Goal: Transaction & Acquisition: Purchase product/service

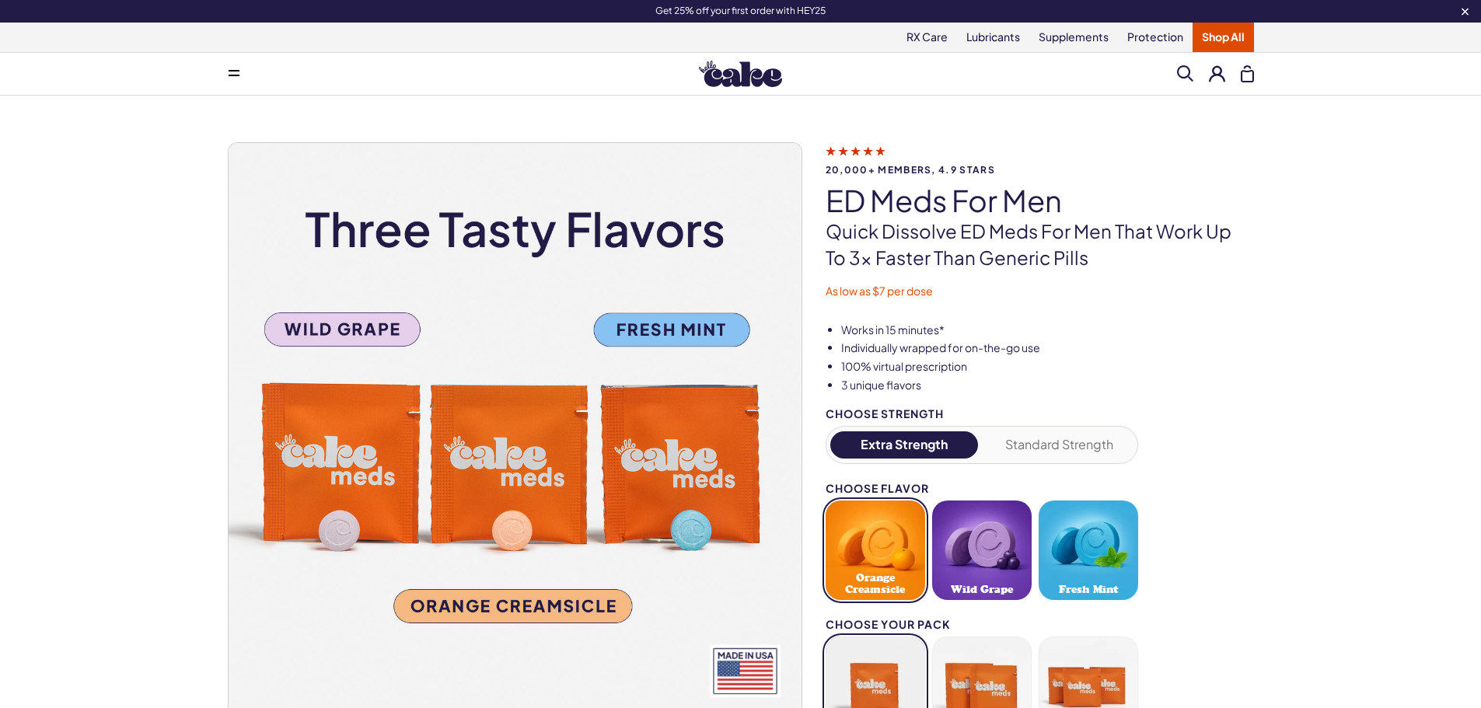
click at [232, 72] on span at bounding box center [234, 74] width 11 height 8
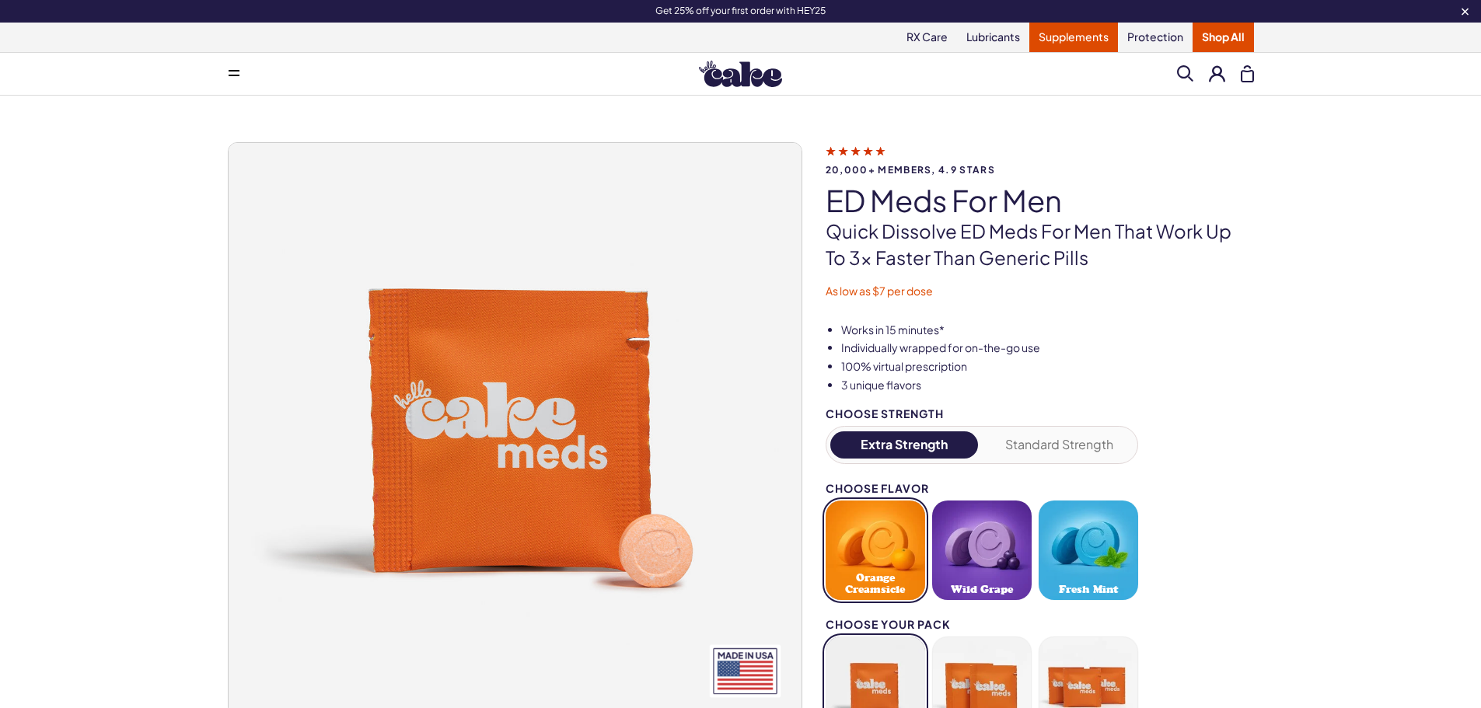
click at [1085, 37] on link "Supplements" at bounding box center [1074, 38] width 89 height 30
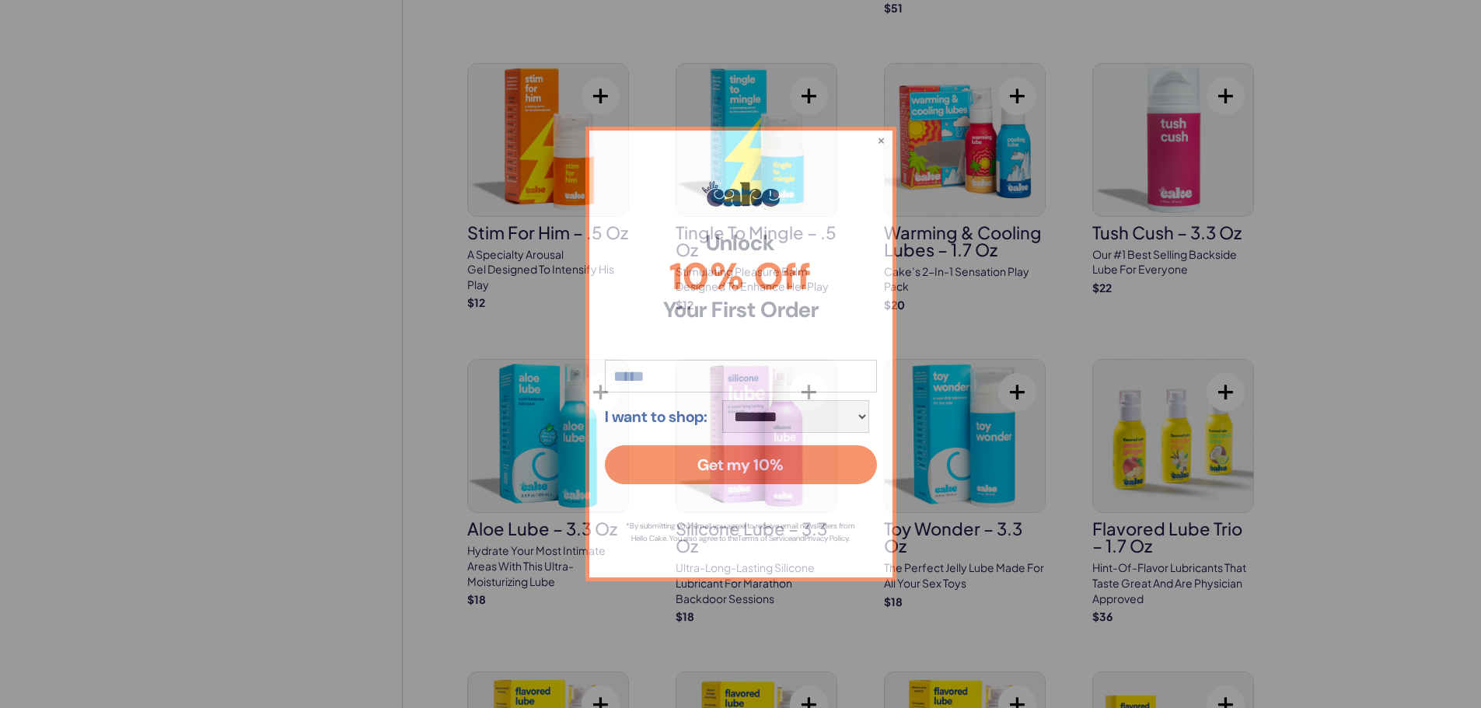
scroll to position [1400, 0]
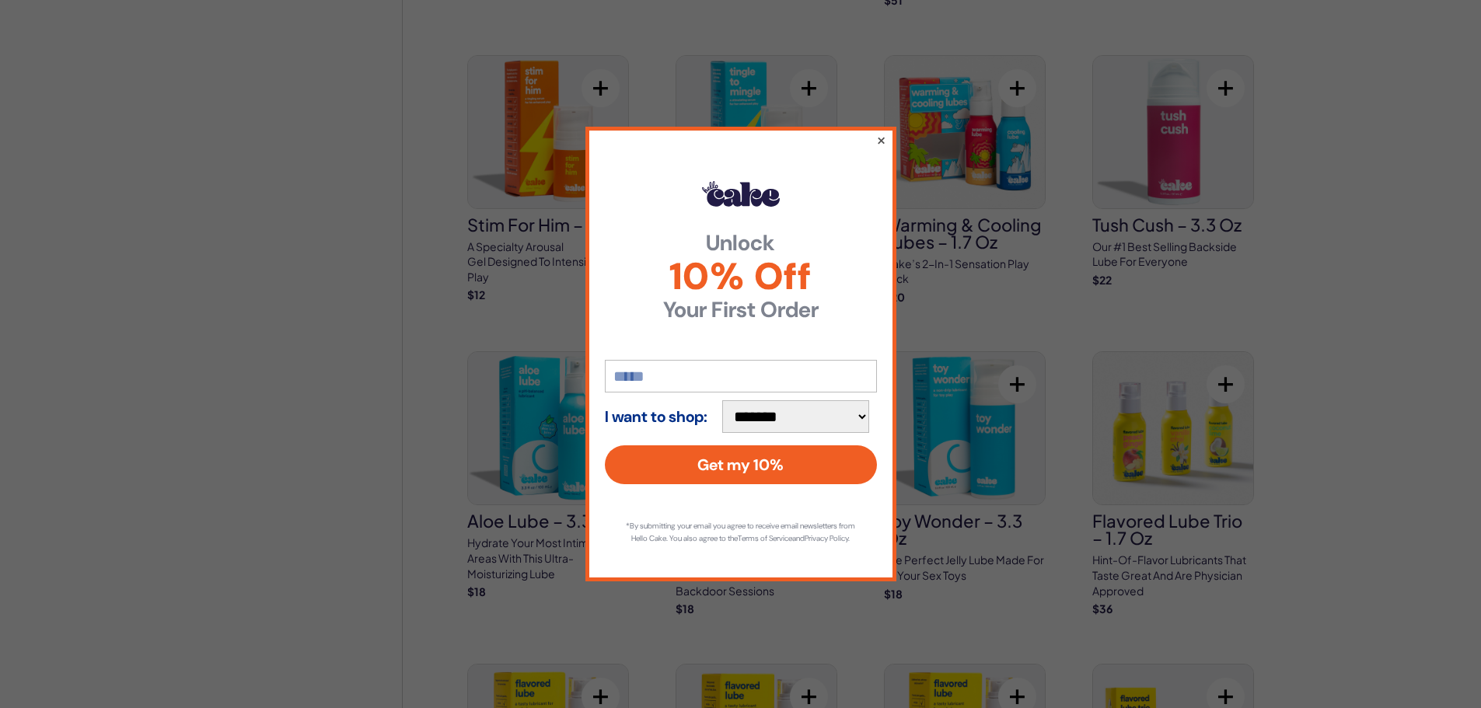
click at [882, 135] on button "×" at bounding box center [881, 140] width 10 height 19
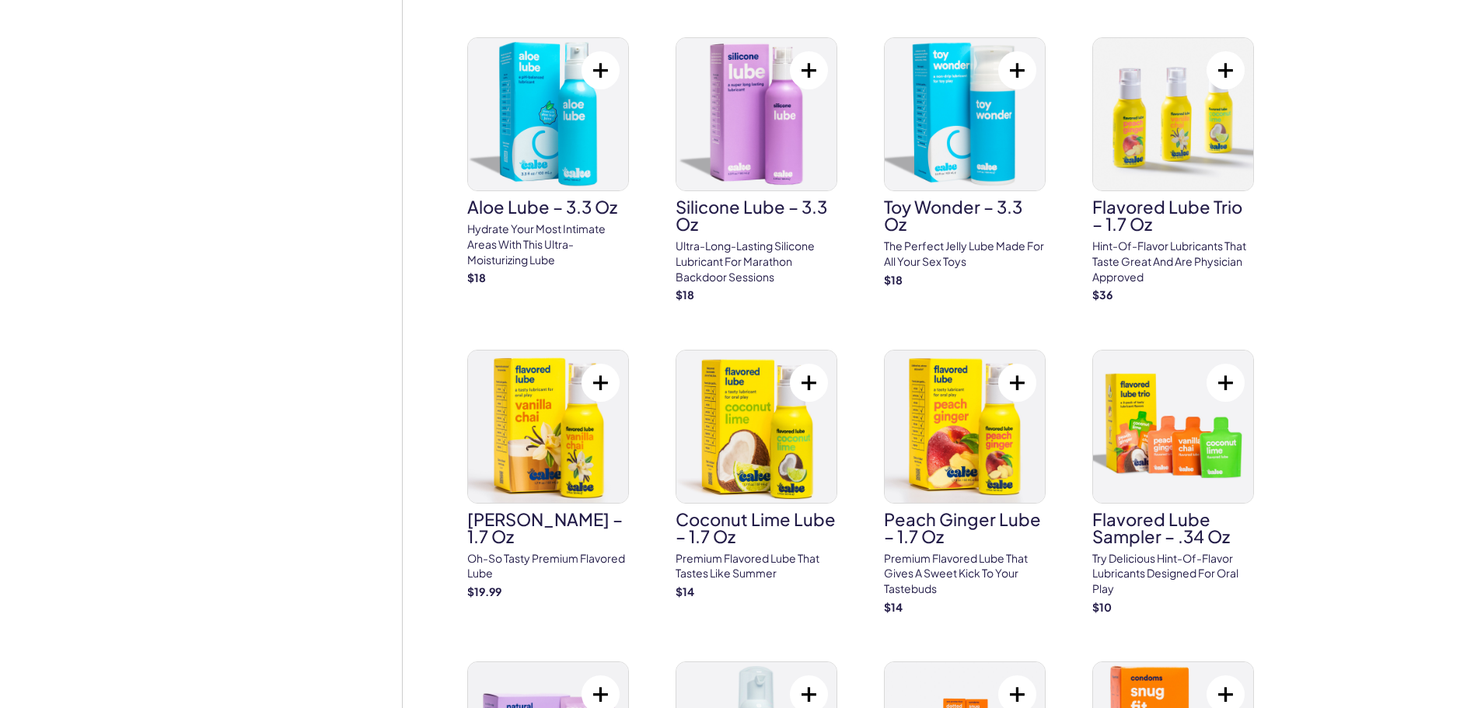
scroll to position [1478, 0]
